Goal: Find specific page/section: Find specific page/section

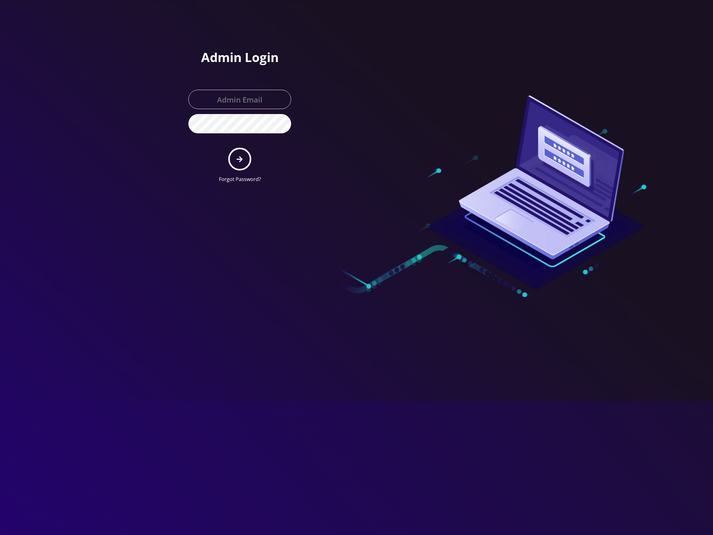
click at [226, 102] on input "text" at bounding box center [239, 99] width 103 height 19
type input "[EMAIL_ADDRESS][DOMAIN_NAME]"
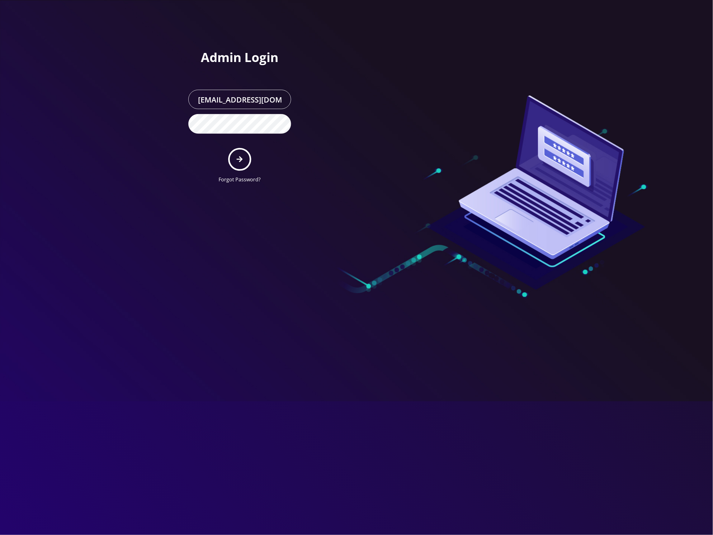
click at [253, 154] on form "master@britewireless.com Forgot Password?" at bounding box center [239, 136] width 103 height 93
click at [245, 156] on button "submit" at bounding box center [239, 159] width 23 height 23
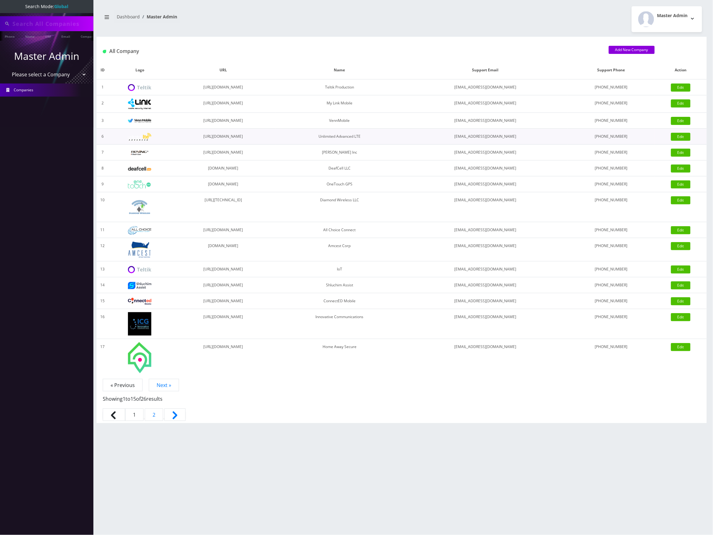
type input "[TECHNICAL_ID]"
click at [49, 75] on select "Please select a Company Teltik Production My Link Mobile VennMobile Unlimited A…" at bounding box center [46, 75] width 79 height 12
select select "13"
click at [7, 69] on select "Please select a Company Teltik Production My Link Mobile VennMobile Unlimited A…" at bounding box center [46, 75] width 79 height 12
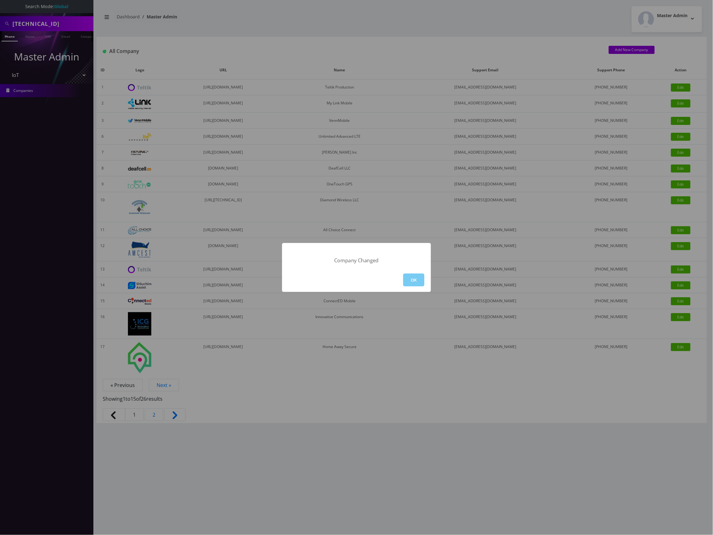
click at [411, 280] on button "OK" at bounding box center [413, 279] width 21 height 13
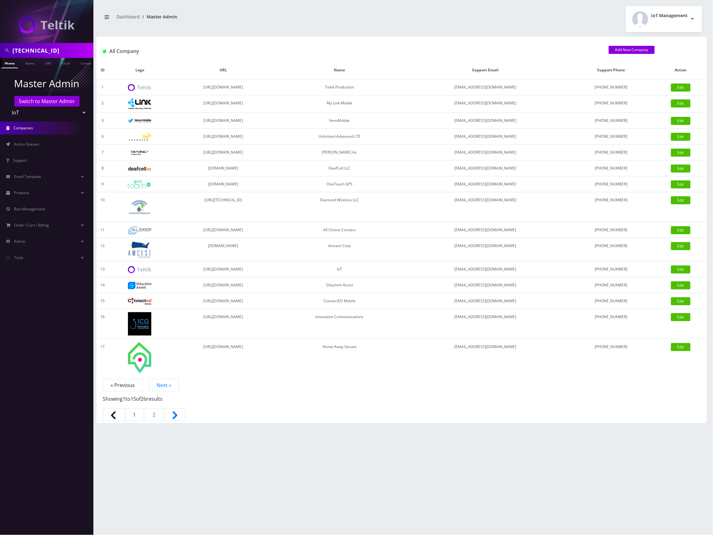
click at [44, 49] on input "89148000011798241434" at bounding box center [51, 51] width 79 height 12
paste input "2092279917"
type input "2092279917"
click at [15, 62] on link "Phone" at bounding box center [10, 63] width 16 height 10
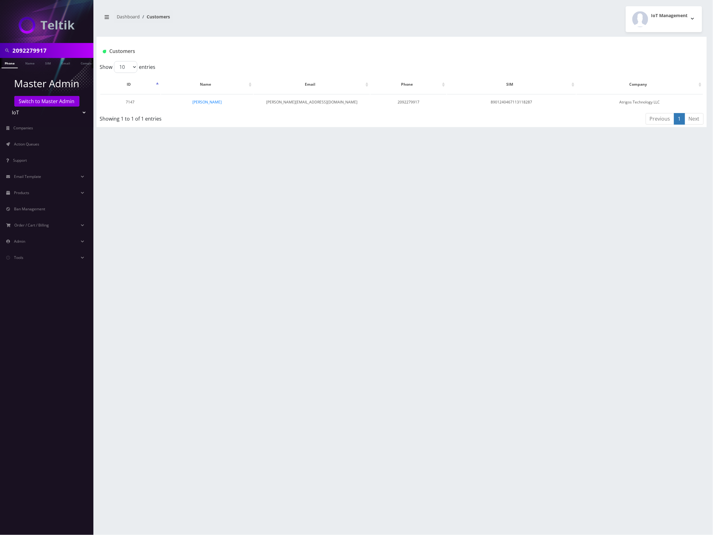
click at [522, 50] on h1 "Customers" at bounding box center [351, 51] width 497 height 6
